Goal: Information Seeking & Learning: Learn about a topic

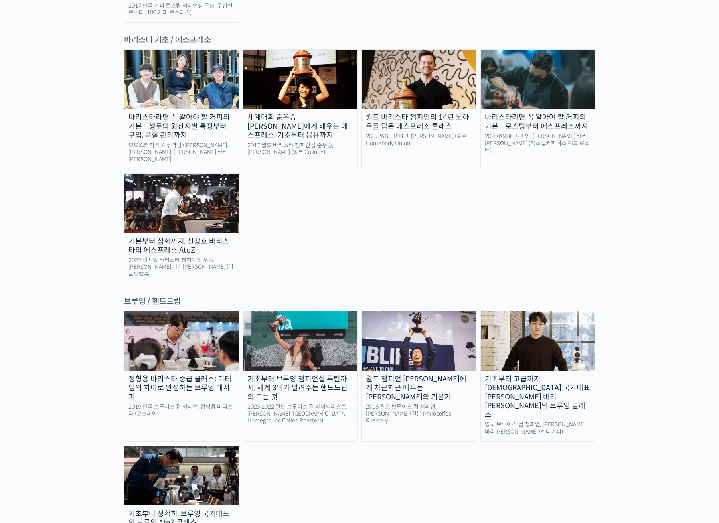
scroll to position [997, 0]
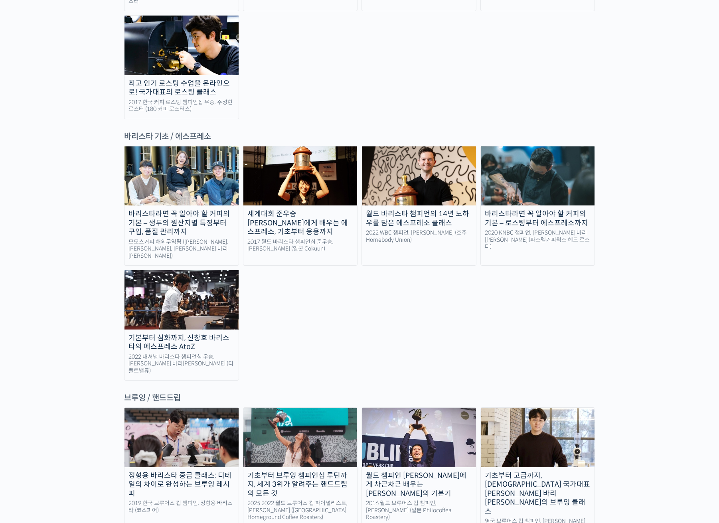
click at [411, 146] on img at bounding box center [419, 175] width 114 height 59
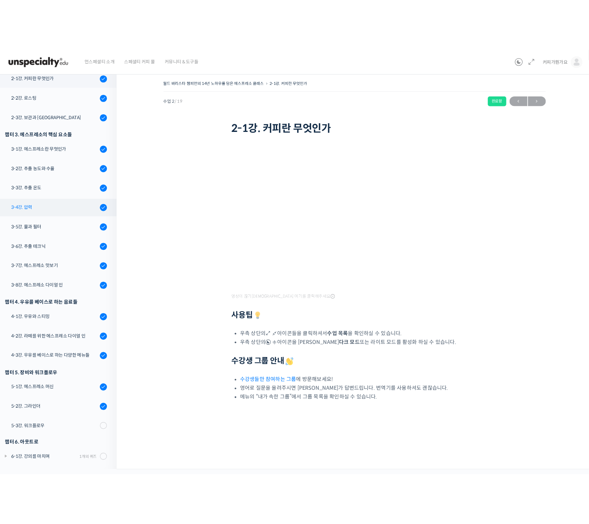
scroll to position [159, 0]
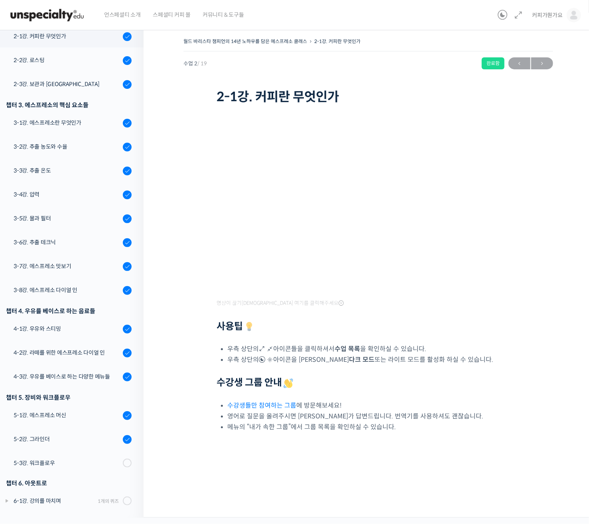
click at [339, 61] on div "수업 2 / 19 완료함 2025년 11월 16일 8:54 오전 ← 이전 다음 →" at bounding box center [368, 63] width 370 height 12
drag, startPoint x: 91, startPoint y: 33, endPoint x: 85, endPoint y: 42, distance: 10.4
click at [85, 42] on link "2-1강. 커피란 무엇인가" at bounding box center [70, 37] width 148 height 22
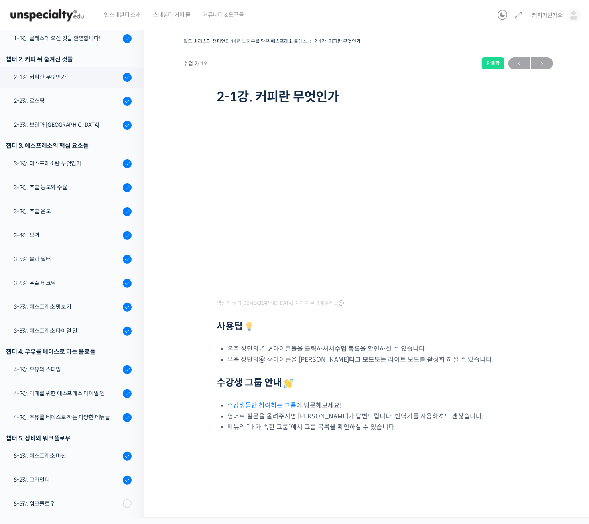
scroll to position [140, 0]
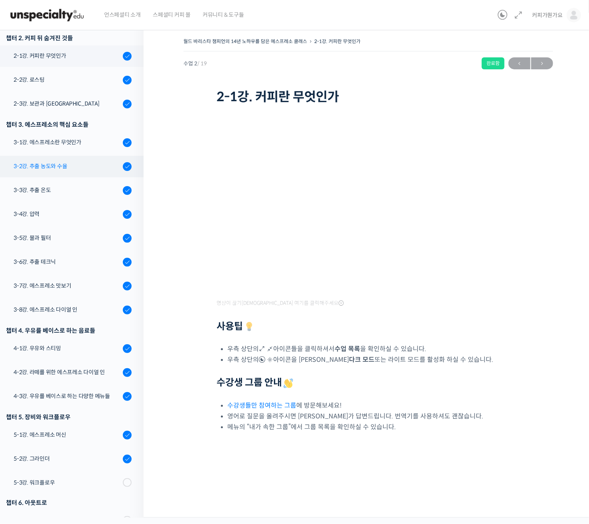
click at [77, 159] on link "3-2강. 추출 농도와 수율" at bounding box center [70, 167] width 148 height 22
click at [72, 148] on link "3-1강. 에스프레소란 무엇인가" at bounding box center [70, 143] width 148 height 22
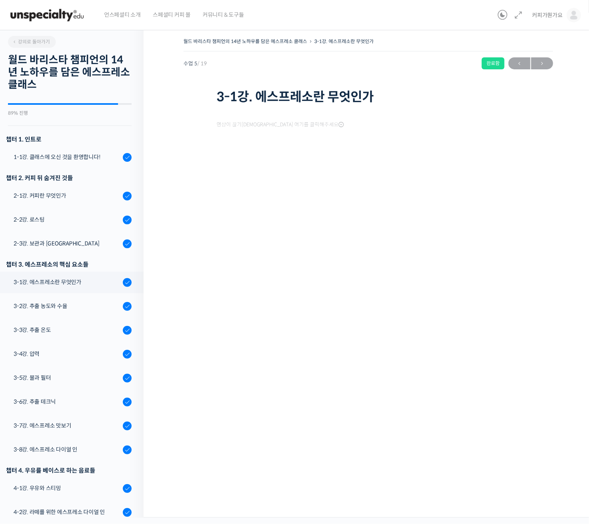
scroll to position [159, 0]
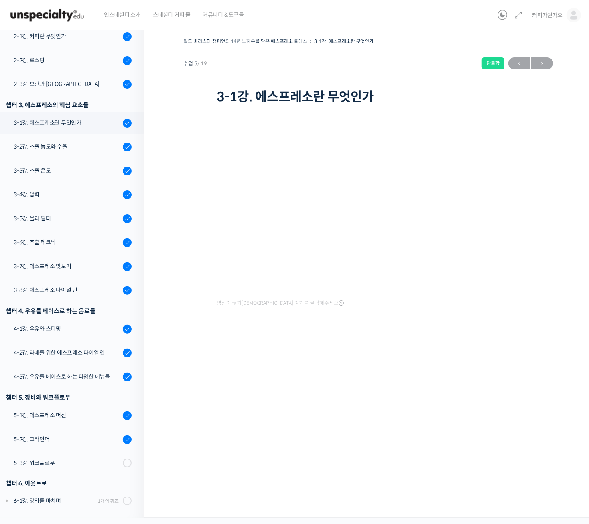
click at [161, 193] on div "월드 바리스타 챔피언의 14년 노하우를 담은 에스프레소 클래스 3-1강. 에스프레소란 무엇인가 완료함 수업 5 / 19 완료함 [DATE] 8…" at bounding box center [368, 271] width 449 height 494
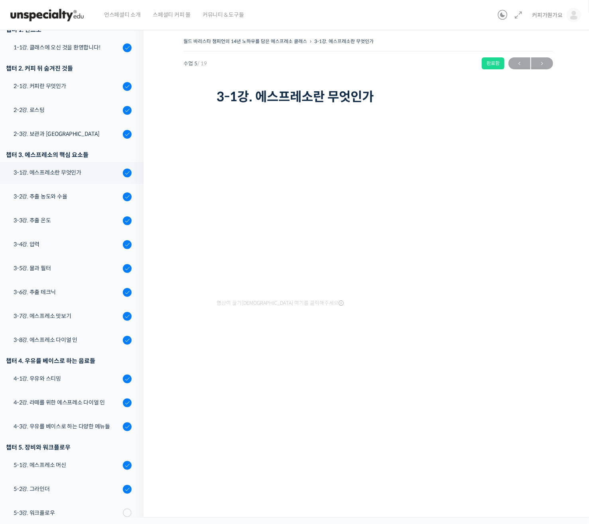
click at [354, 373] on div "월드 바리스타 챔피언의 14년 노하우를 담은 에스프레소 클래스 3-1강. 에스프레소란 무엇인가 완료함 수업 5 / 19 완료함 2025년 11…" at bounding box center [368, 271] width 449 height 494
click at [57, 193] on div "3-2강. 추출 농도와 수율" at bounding box center [67, 196] width 107 height 9
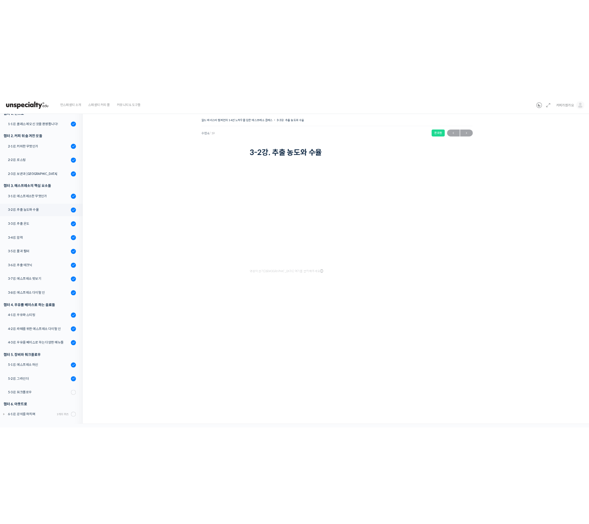
scroll to position [110, 0]
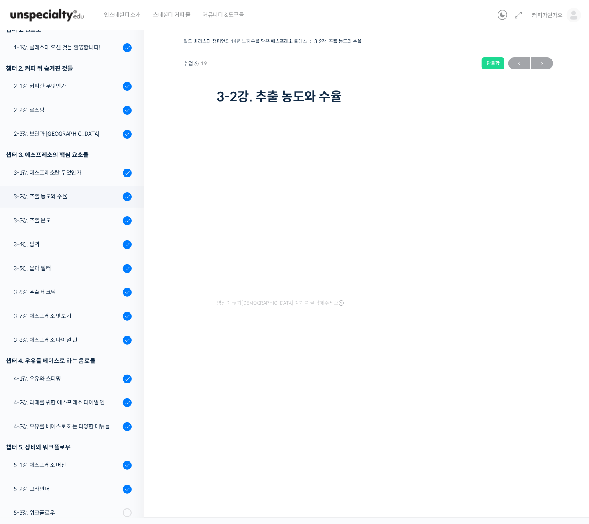
click at [327, 370] on div "월드 바리스타 챔피언의 14년 노하우를 담은 에스프레소 클래스 3-2강. 추출 농도와 수율 완료함 수업 6 / 19 완료함 [DATE] 8:5…" at bounding box center [368, 271] width 449 height 494
click at [357, 451] on div "월드 바리스타 챔피언의 14년 노하우를 담은 에스프레소 클래스 3-2강. 추출 농도와 수율 완료함 수업 6 / 19 완료함 [DATE] 8:5…" at bounding box center [368, 271] width 449 height 494
drag, startPoint x: 357, startPoint y: 451, endPoint x: 356, endPoint y: 441, distance: 10.9
click at [356, 441] on div "월드 바리스타 챔피언의 14년 노하우를 담은 에스프레소 클래스 3-2강. 추출 농도와 수율 완료함 수업 6 / 19 완료함 [DATE] 8:5…" at bounding box center [368, 271] width 449 height 494
